Goal: Navigation & Orientation: Find specific page/section

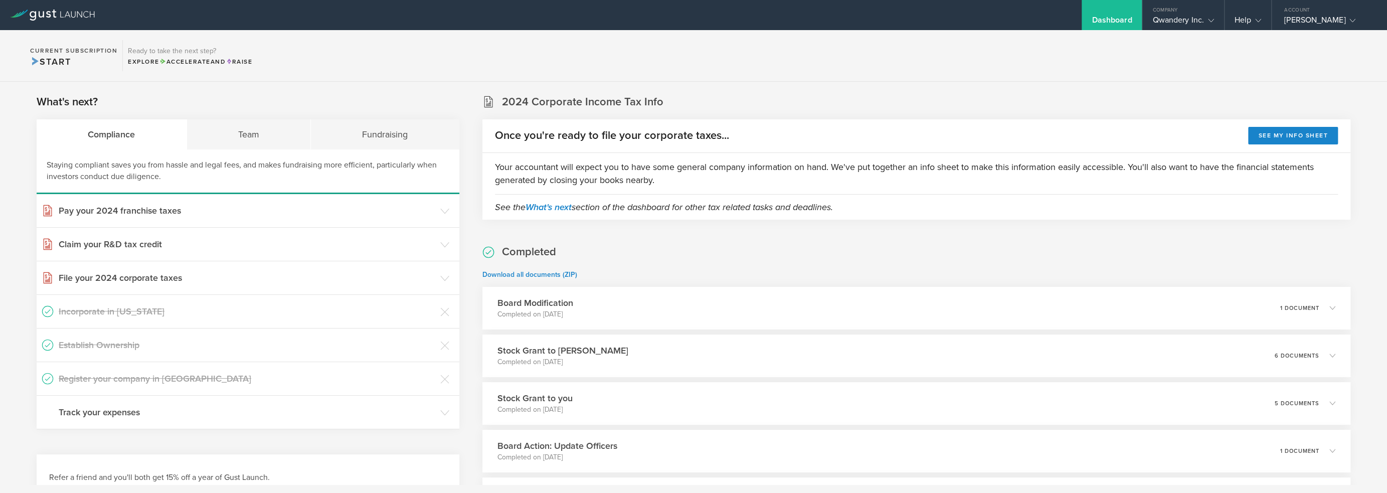
click at [838, 41] on section "Current Subscription Start Ready to take the next step? Explore Accelerate and …" at bounding box center [693, 56] width 1387 height 52
click at [622, 56] on section "Current Subscription Start Ready to take the next step? Explore Accelerate and …" at bounding box center [693, 56] width 1387 height 52
click at [1189, 16] on div "Qwandery Inc." at bounding box center [1183, 22] width 61 height 15
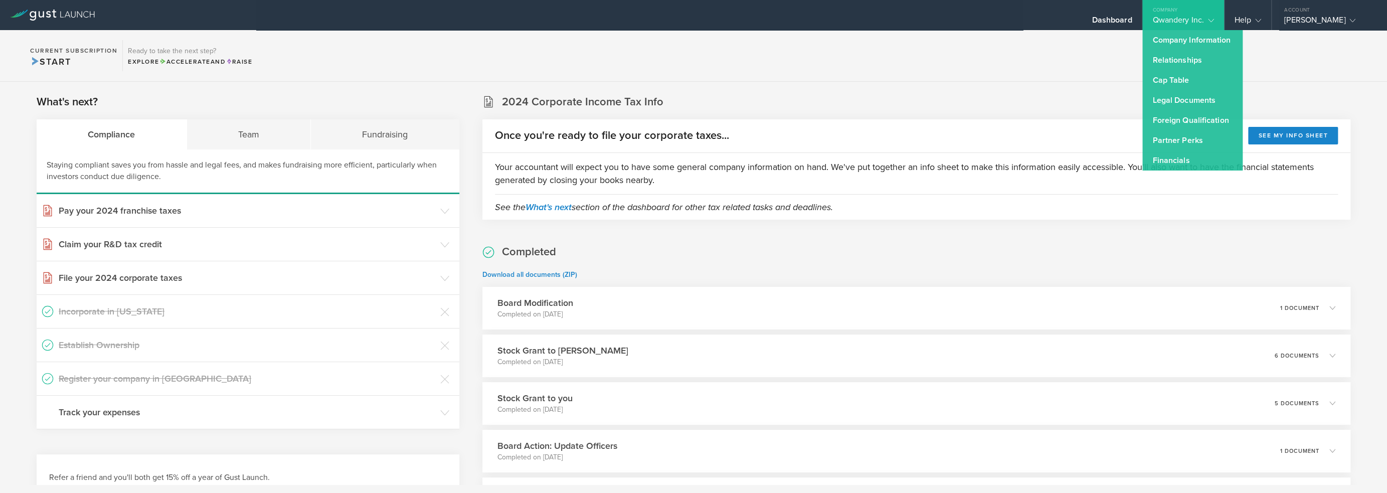
click at [1068, 69] on section "Current Subscription Start Ready to take the next step? Explore Accelerate and …" at bounding box center [693, 56] width 1387 height 52
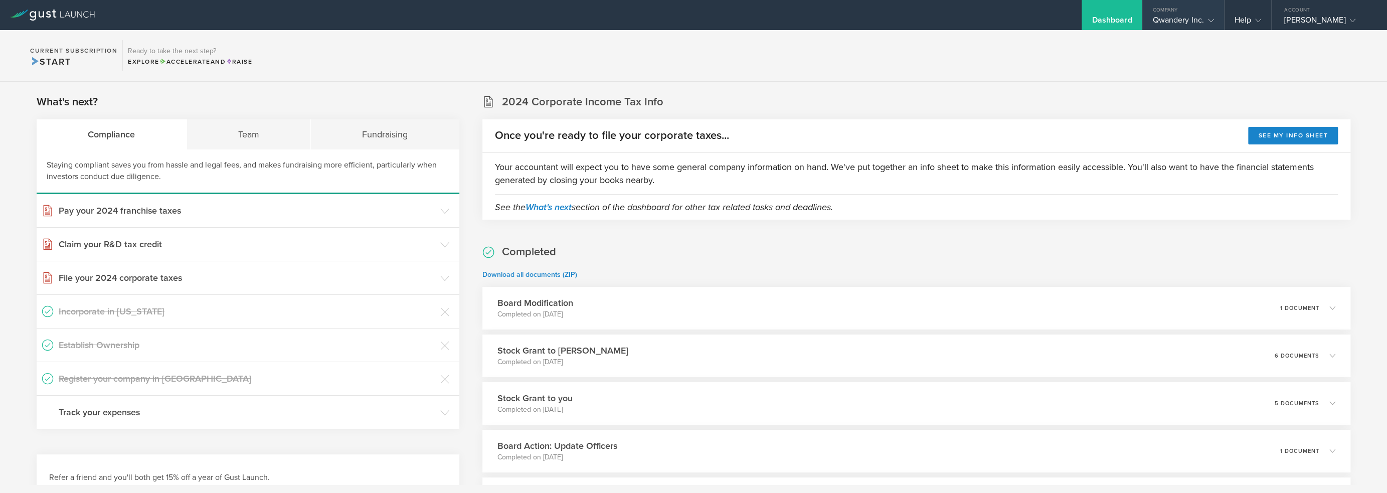
click at [1173, 21] on div "Qwandery Inc." at bounding box center [1183, 22] width 61 height 15
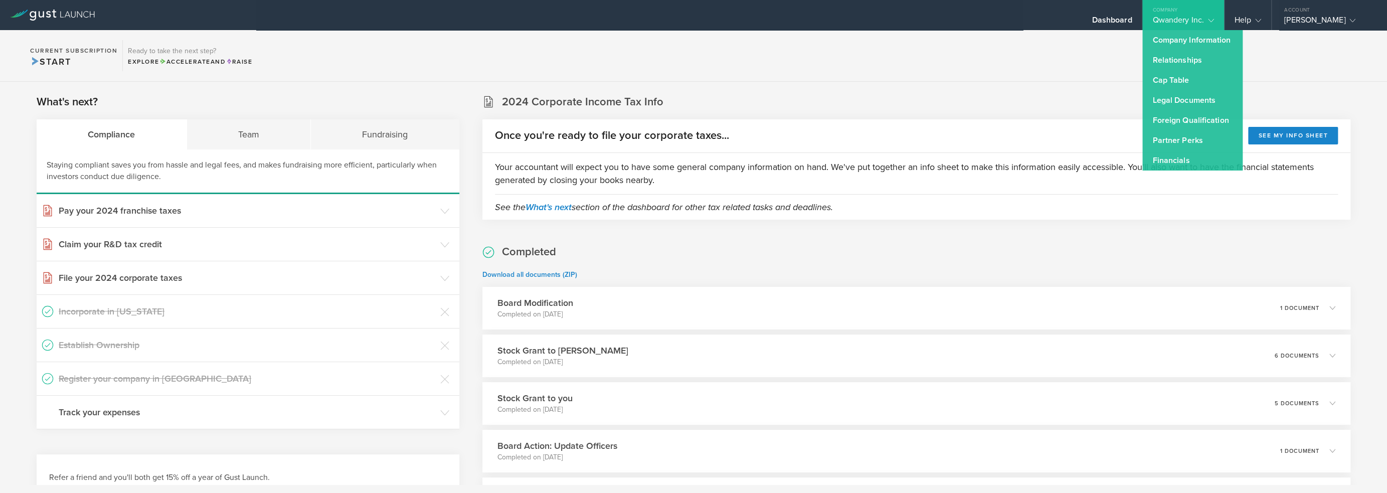
click at [1092, 56] on section "Current Subscription Start Ready to take the next step? Explore Accelerate and …" at bounding box center [693, 56] width 1387 height 52
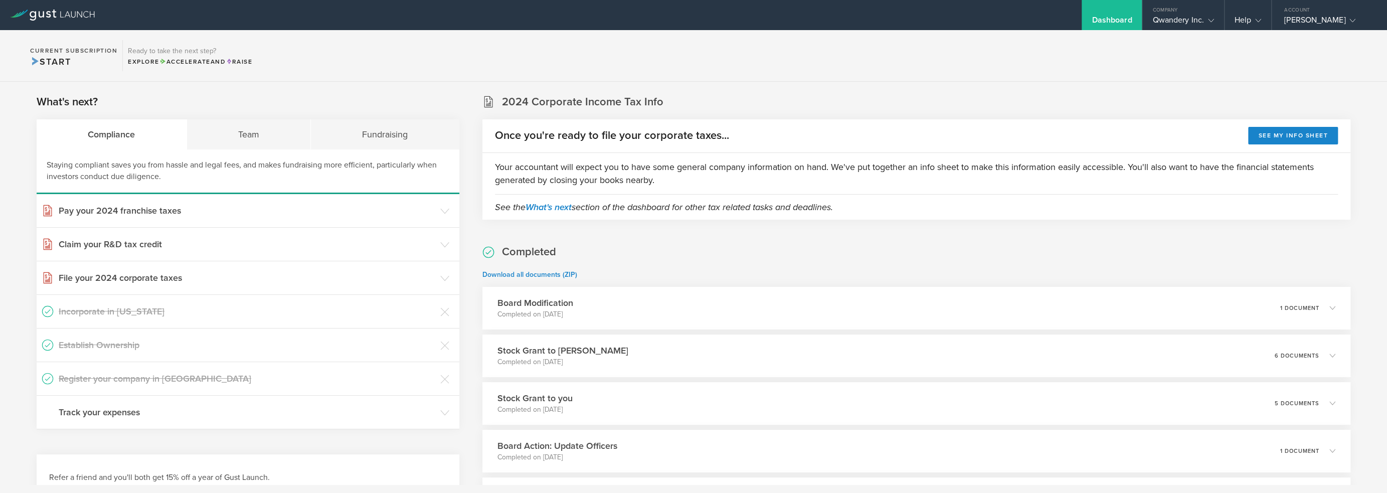
click at [1120, 24] on div "Dashboard" at bounding box center [1112, 22] width 40 height 15
click at [1306, 22] on div "[PERSON_NAME]" at bounding box center [1327, 22] width 85 height 15
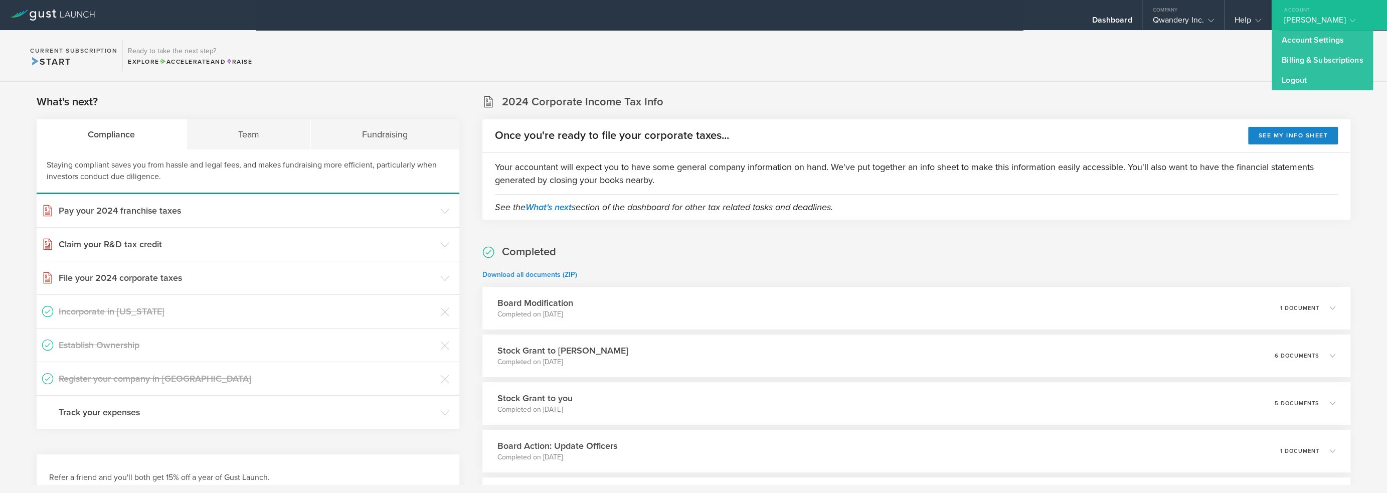
click at [1134, 75] on section "Current Subscription Start Ready to take the next step? Explore Accelerate and …" at bounding box center [693, 56] width 1387 height 52
